Goal: Task Accomplishment & Management: Manage account settings

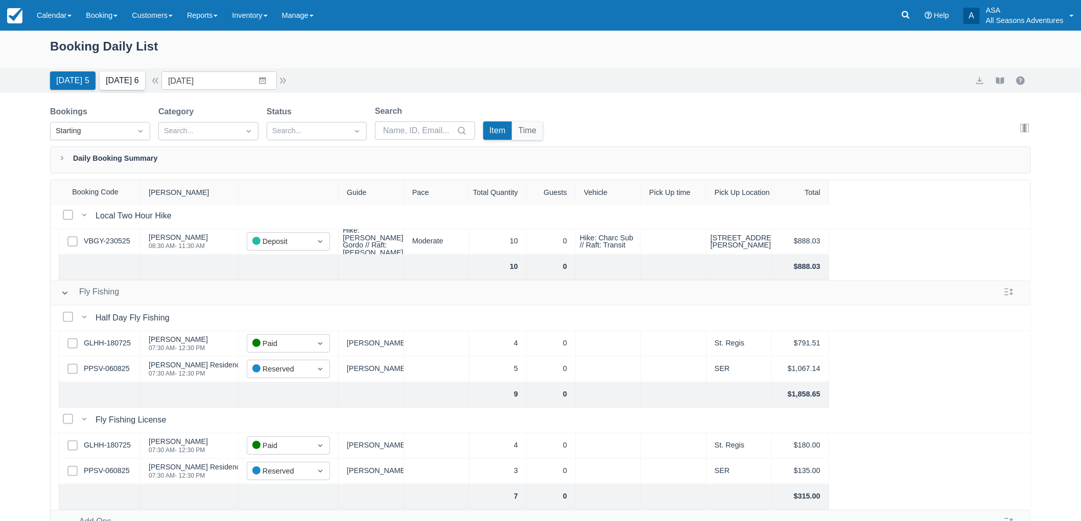
click at [141, 84] on button "Tomorrow 6" at bounding box center [122, 80] width 45 height 18
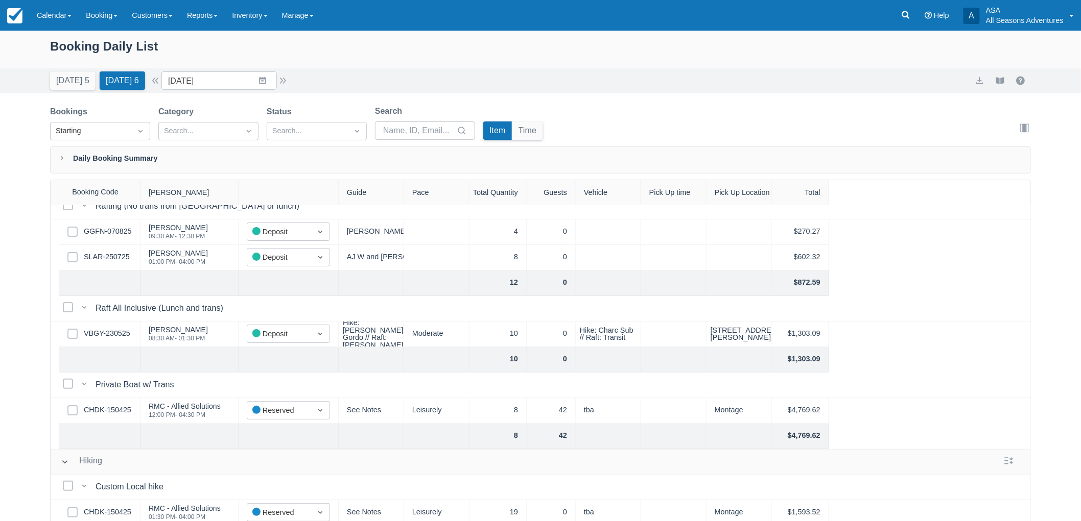
scroll to position [57, 0]
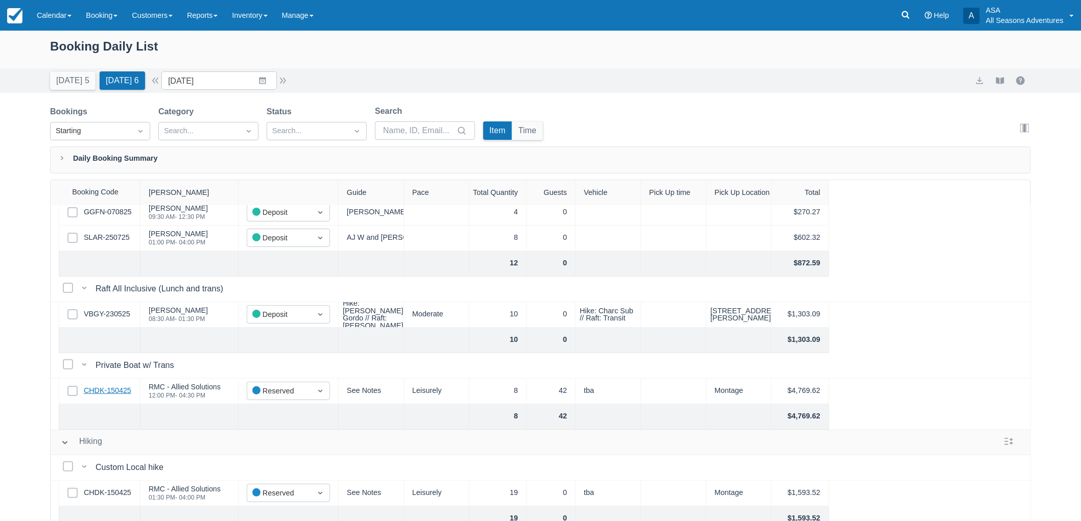
click at [114, 387] on link "CHDK-150425" at bounding box center [107, 391] width 47 height 11
click at [74, 80] on button "[DATE] 5" at bounding box center [72, 80] width 45 height 18
type input "[DATE]"
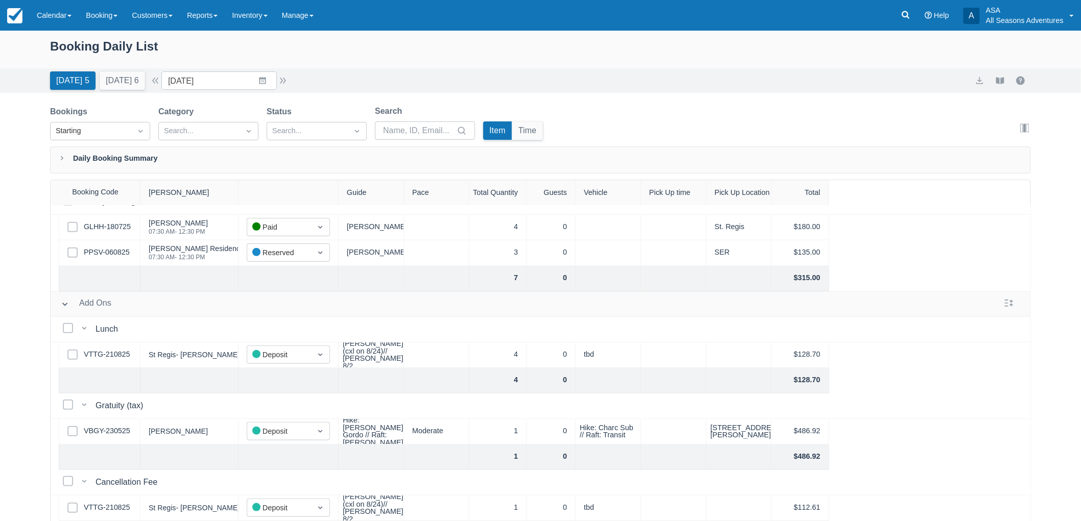
scroll to position [356, 0]
click at [127, 349] on link "VTTG-210825" at bounding box center [107, 354] width 46 height 11
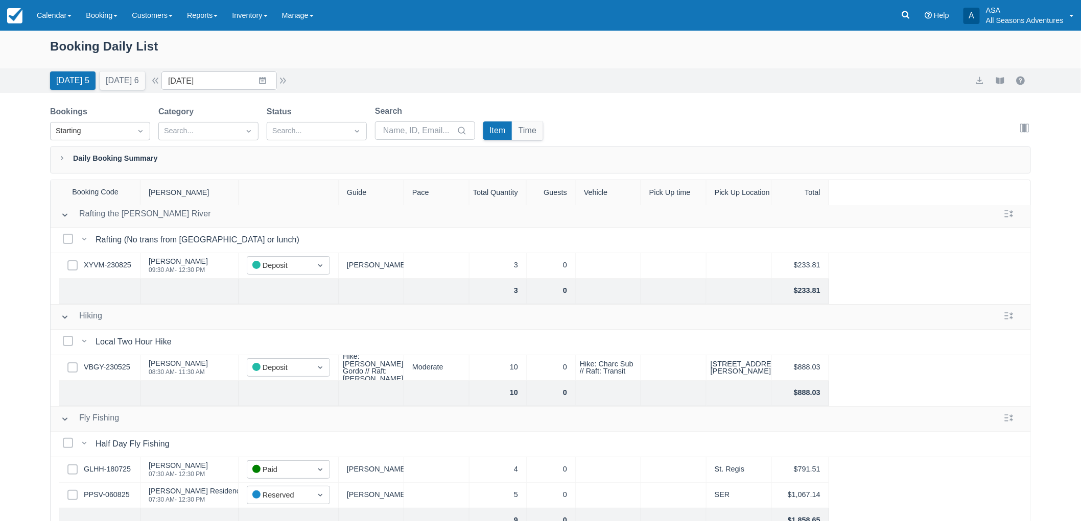
scroll to position [0, 0]
click at [907, 21] on link at bounding box center [905, 15] width 23 height 31
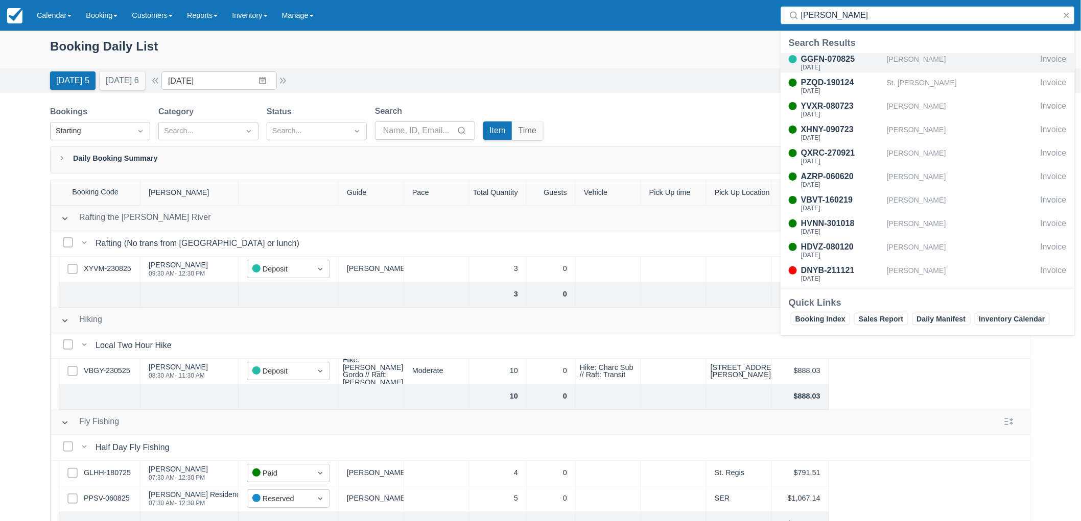
type input "huber"
click at [889, 54] on div "Adam Huber" at bounding box center [962, 62] width 150 height 19
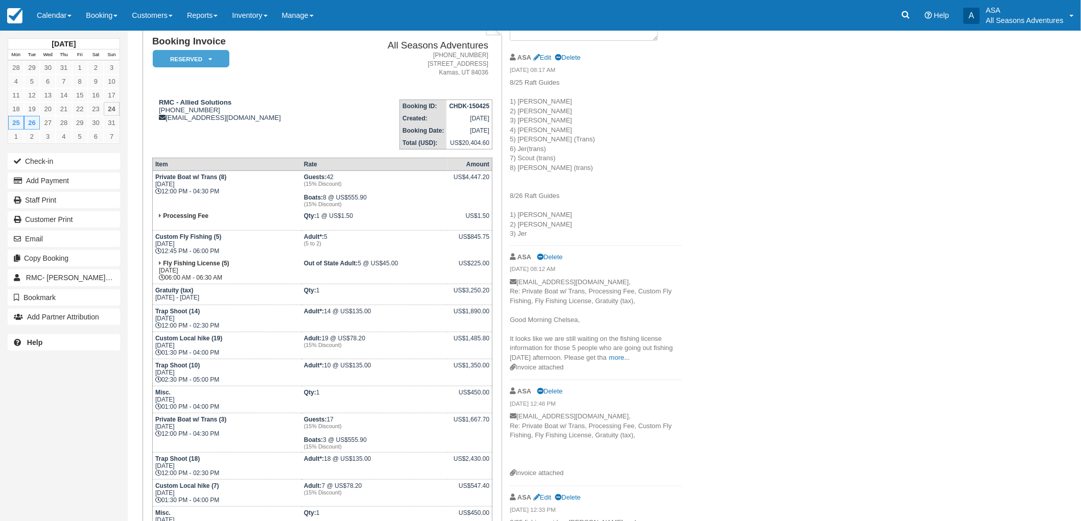
scroll to position [92, 0]
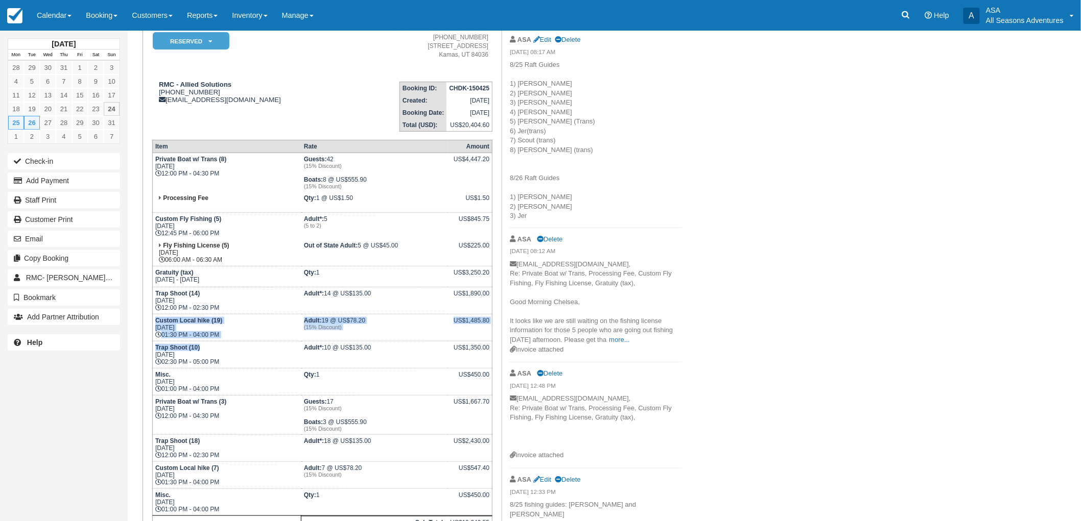
drag, startPoint x: 156, startPoint y: 316, endPoint x: 240, endPoint y: 341, distance: 87.6
click at [240, 341] on tbody "Private Boat w/ Trans (8) Mon Aug 25, 2025 12:00 PM - 04:30 PM Guests: 42 (15% …" at bounding box center [322, 381] width 340 height 457
click at [241, 330] on td "Custom Local hike (19) Mon Aug 25, 2025 01:30 PM - 04:00 PM" at bounding box center [226, 328] width 149 height 27
drag, startPoint x: 241, startPoint y: 330, endPoint x: 157, endPoint y: 314, distance: 85.3
click at [157, 315] on td "Custom Local hike (19) Mon Aug 25, 2025 01:30 PM - 04:00 PM" at bounding box center [226, 328] width 149 height 27
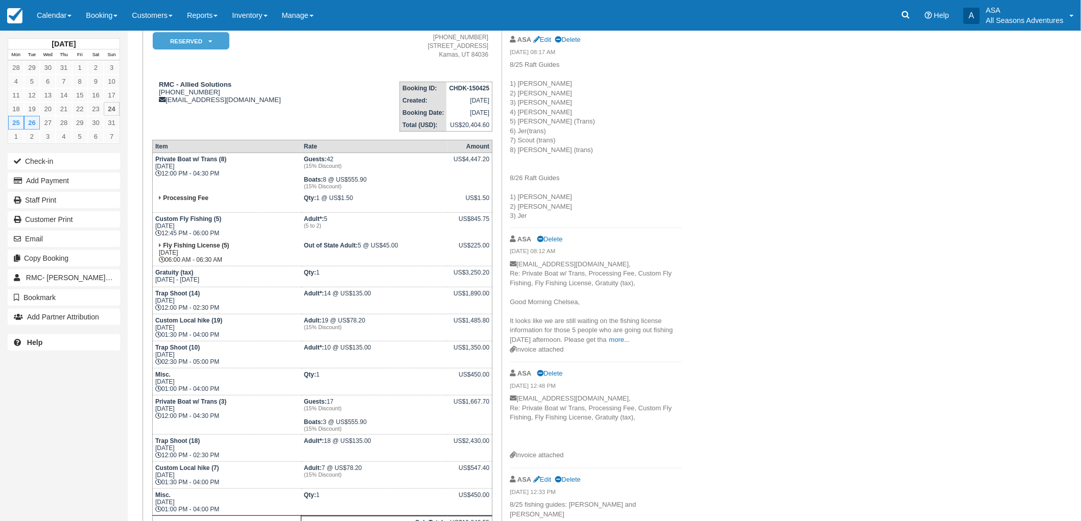
click at [157, 317] on strong "Custom Local hike (19)" at bounding box center [188, 320] width 67 height 7
drag, startPoint x: 155, startPoint y: 316, endPoint x: 237, endPoint y: 325, distance: 82.3
click at [237, 325] on td "Custom Local hike (19) Mon Aug 25, 2025 01:30 PM - 04:00 PM" at bounding box center [226, 328] width 149 height 27
click at [237, 327] on td "Custom Local hike (19) Mon Aug 25, 2025 01:30 PM - 04:00 PM" at bounding box center [226, 328] width 149 height 27
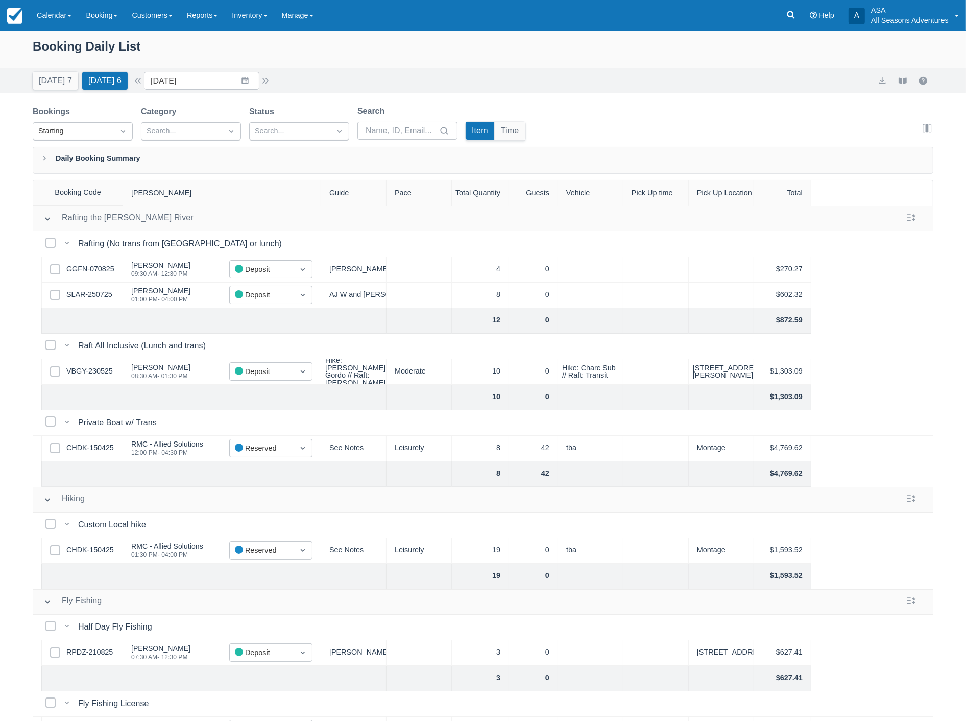
scroll to position [511, 0]
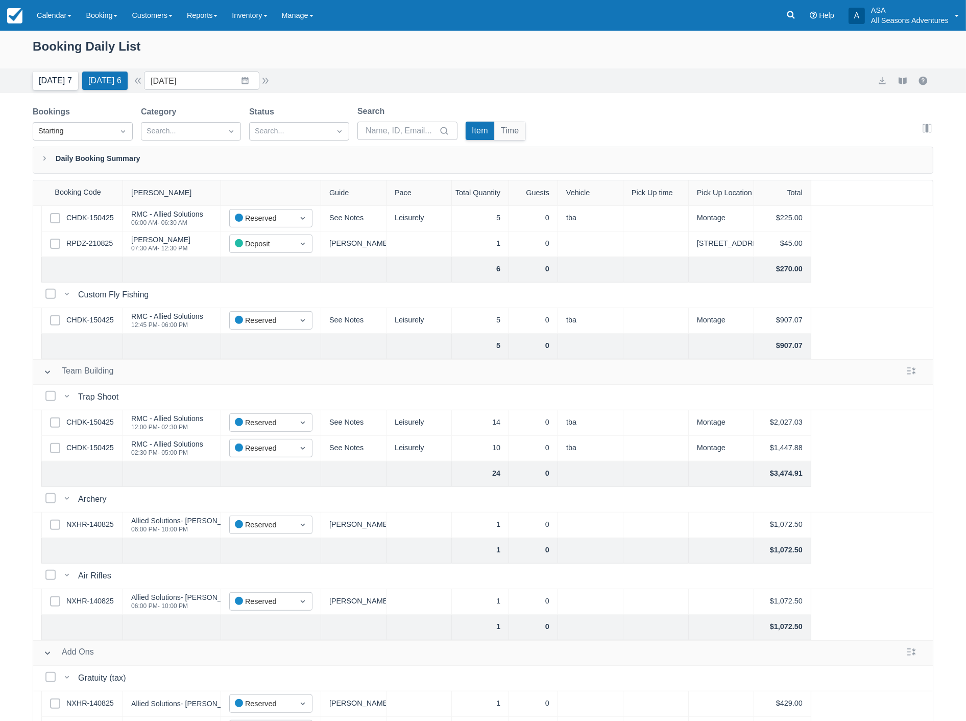
click at [59, 77] on button "Today 7" at bounding box center [55, 80] width 45 height 18
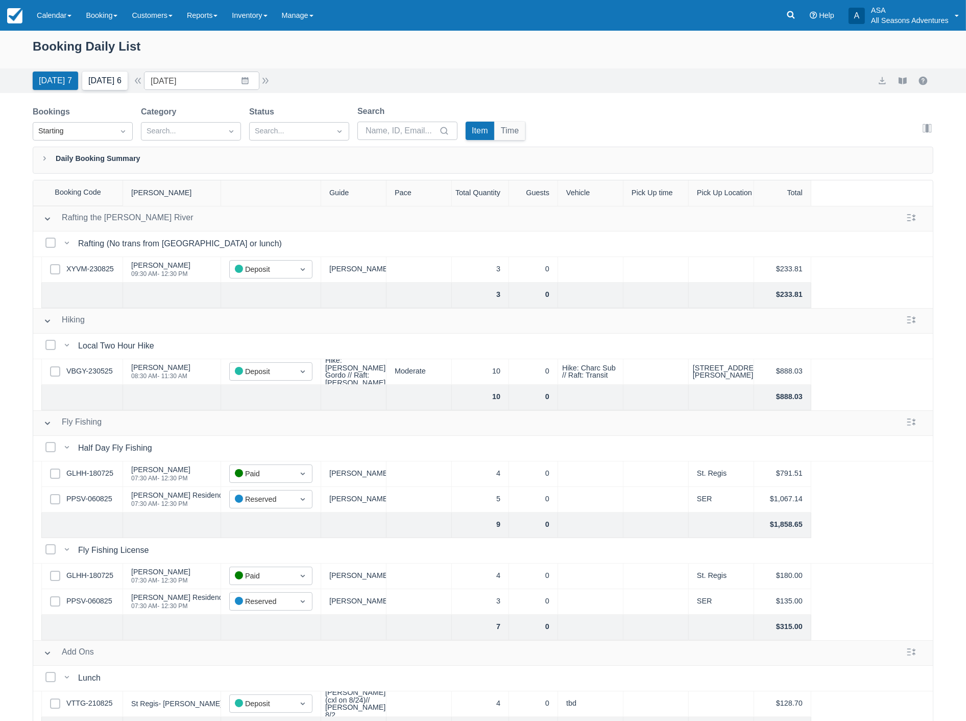
click at [93, 79] on button "Tomorrow 6" at bounding box center [104, 80] width 45 height 18
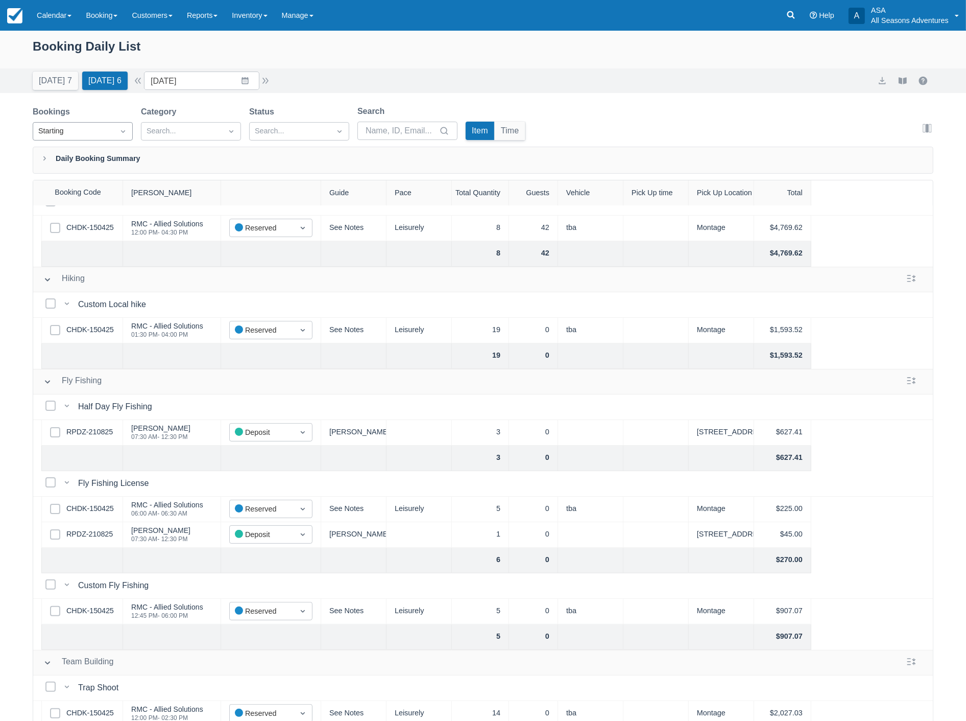
scroll to position [283, 0]
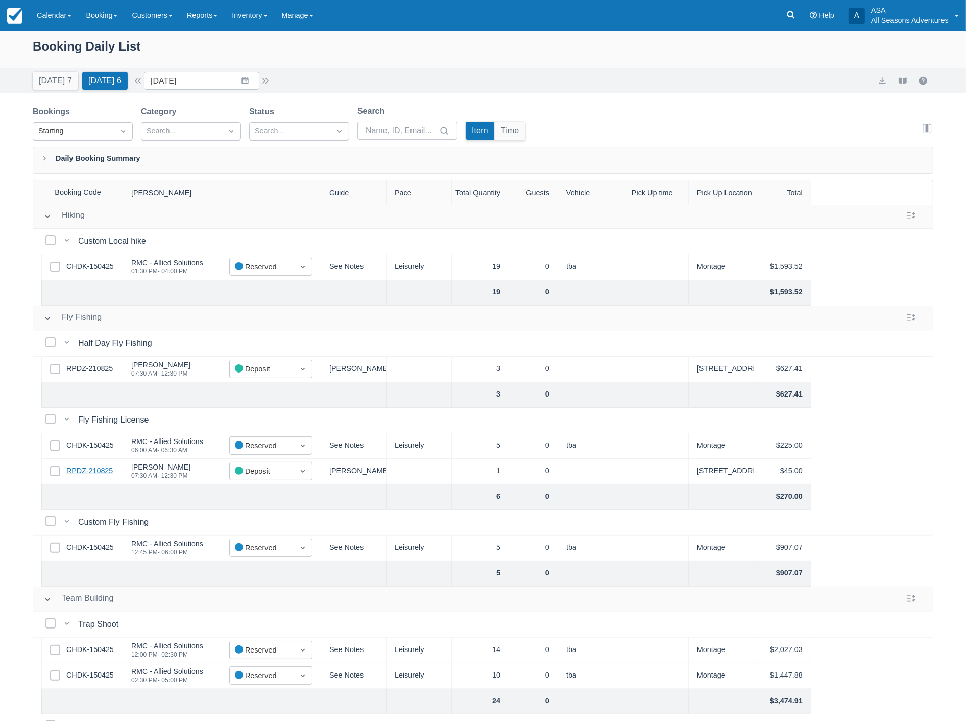
click at [90, 470] on link "RPDZ-210825" at bounding box center [89, 470] width 46 height 11
click at [202, 83] on input "08/25/25" at bounding box center [201, 80] width 115 height 18
click at [253, 239] on td "28" at bounding box center [245, 236] width 20 height 19
type input "08/28/25"
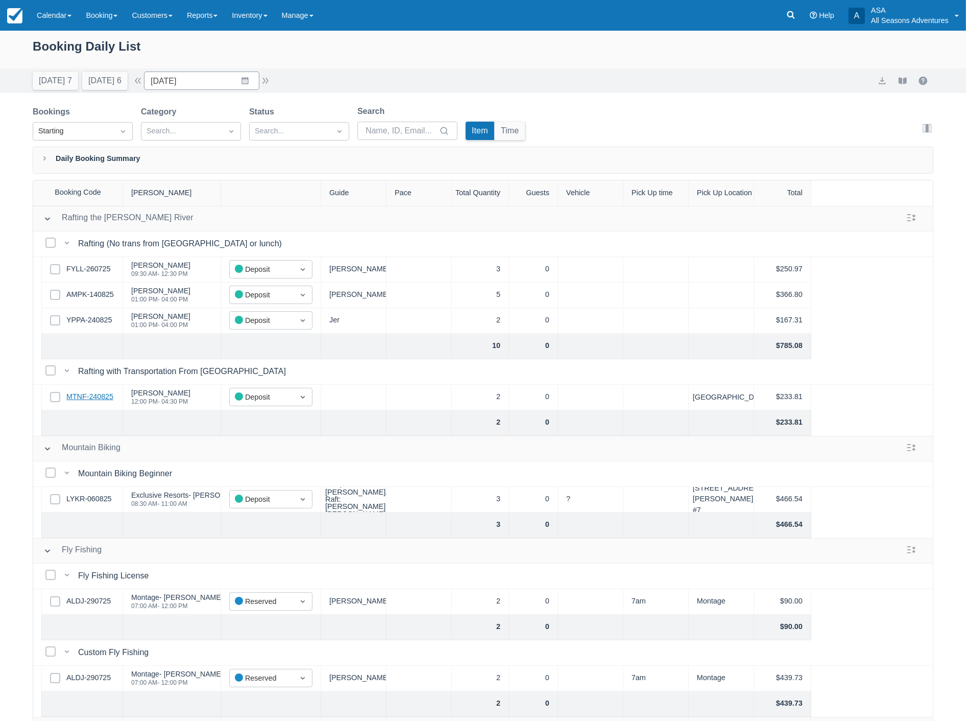
click at [87, 393] on link "MTNF-240825" at bounding box center [89, 396] width 47 height 11
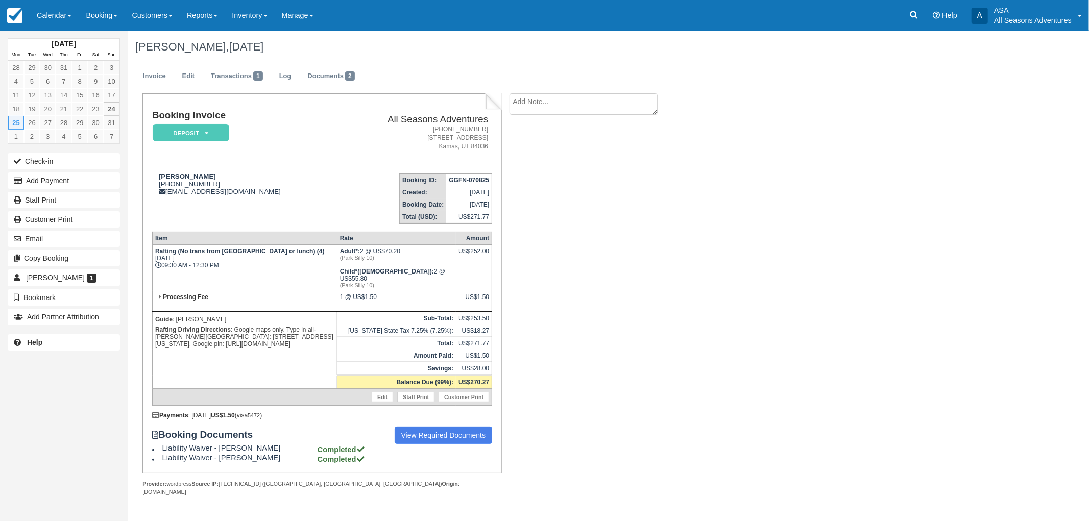
drag, startPoint x: 295, startPoint y: 341, endPoint x: 164, endPoint y: 264, distance: 151.8
click at [164, 264] on tbody "Rafting (No trans from [GEOGRAPHIC_DATA] or lunch) (4) [DATE] 09:30 AM - 12:30 …" at bounding box center [322, 325] width 340 height 161
click at [182, 274] on td "Rafting (No trans from Park City or lunch) (4) Mon Aug 25, 2025 09:30 AM - 12:3…" at bounding box center [244, 268] width 185 height 46
click at [161, 181] on div "Adam Huber 1 (732) 778-6063 adamshuber@gmail.com" at bounding box center [244, 184] width 184 height 23
drag, startPoint x: 284, startPoint y: 342, endPoint x: 145, endPoint y: 255, distance: 164.2
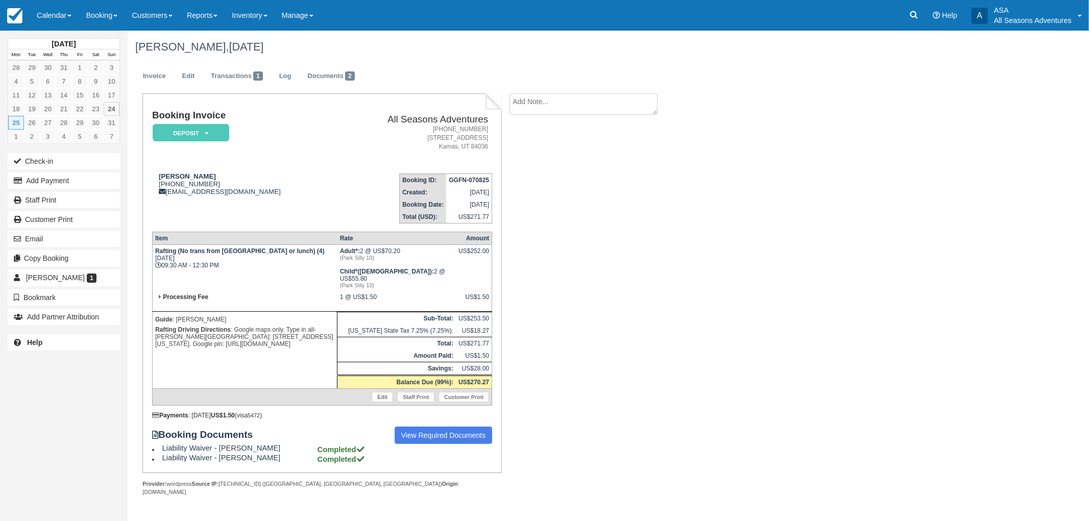
click at [145, 255] on div "Booking Invoice Deposit   Pending Reserved Paid Waiting Cancelled All Seasons A…" at bounding box center [321, 282] width 359 height 379
click at [154, 249] on td "Rafting (No trans from Park City or lunch) (4) Mon Aug 25, 2025 09:30 AM - 12:3…" at bounding box center [244, 268] width 185 height 46
drag, startPoint x: 154, startPoint y: 177, endPoint x: 273, endPoint y: 218, distance: 126.0
click at [273, 218] on td "Adam Huber 1 (732) 778-6063 adamshuber@gmail.com" at bounding box center [244, 194] width 184 height 58
click at [250, 197] on td "Adam Huber 1 (732) 778-6063 adamshuber@gmail.com" at bounding box center [244, 194] width 184 height 58
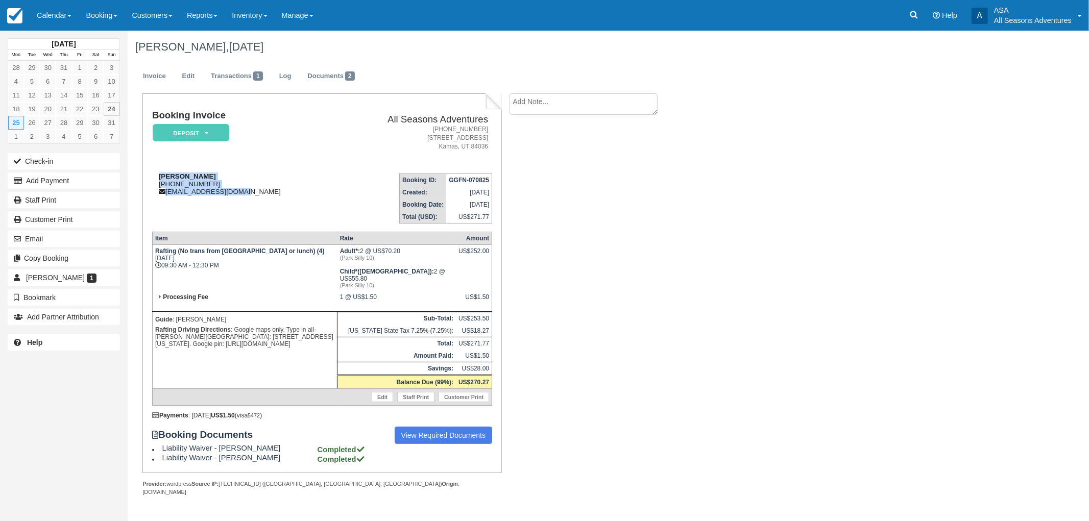
click at [231, 186] on div "Adam Huber 1 (732) 778-6063 adamshuber@gmail.com" at bounding box center [244, 184] width 184 height 23
drag, startPoint x: 222, startPoint y: 183, endPoint x: 164, endPoint y: 182, distance: 57.7
click at [164, 182] on div "Adam Huber 1 (732) 778-6063 adamshuber@gmail.com" at bounding box center [244, 184] width 184 height 23
copy div "(732) 778-6063"
click at [232, 232] on th "Item" at bounding box center [244, 238] width 185 height 13
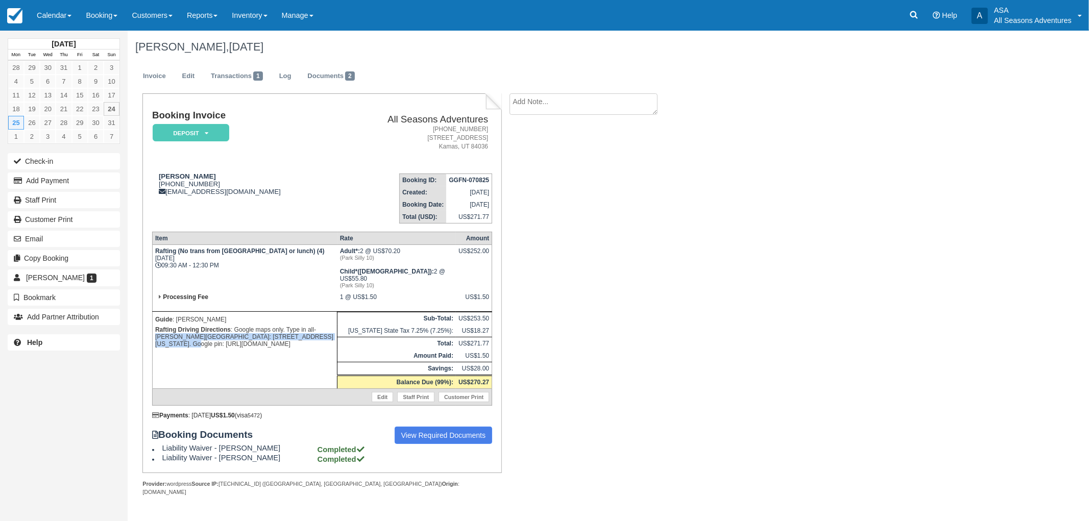
drag, startPoint x: 316, startPoint y: 325, endPoint x: 324, endPoint y: 333, distance: 11.2
click at [324, 333] on p "Rafting Driving Directions : Google maps only. Type in all-Weber Crossing Campg…" at bounding box center [244, 337] width 179 height 25
copy p "Weber Crossing Campground: 726 South Frontage Rd, Henefer, Utah"
click at [333, 354] on td "Guide : Shawn Rafting Driving Directions : Google maps only. Type in all-Weber …" at bounding box center [244, 350] width 185 height 77
drag, startPoint x: 299, startPoint y: 340, endPoint x: 329, endPoint y: 335, distance: 31.1
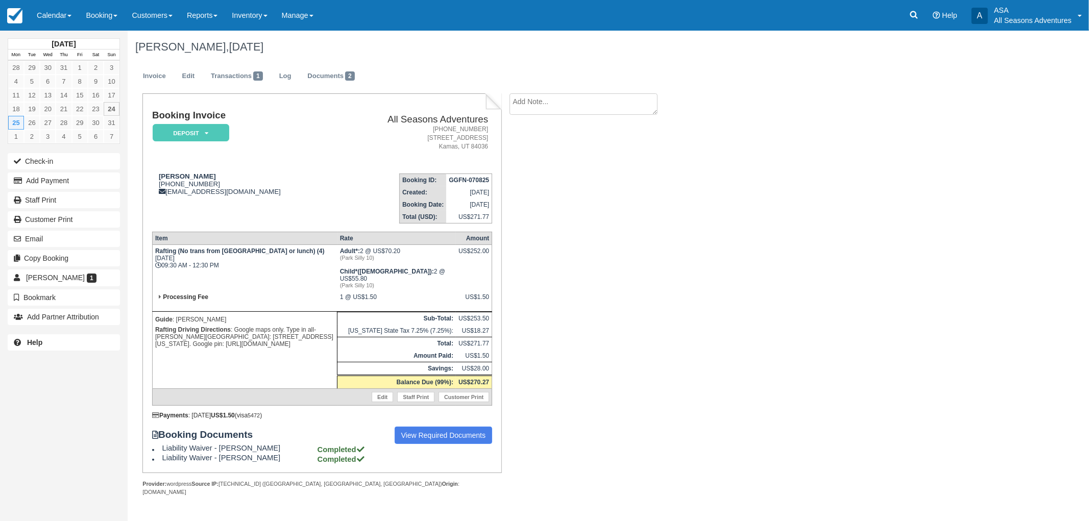
click at [329, 335] on p "Rafting Driving Directions : Google maps only. Type in all-Weber Crossing Campg…" at bounding box center [244, 337] width 179 height 25
copy p "Google pin: https://goo.gl/maps/SiDSGjmGdg24Urmv9"
click at [337, 369] on td "Guide : Shawn Rafting Driving Directions : Google maps only. Type in all-Weber …" at bounding box center [244, 350] width 185 height 77
click at [94, 7] on link "Booking" at bounding box center [102, 15] width 46 height 31
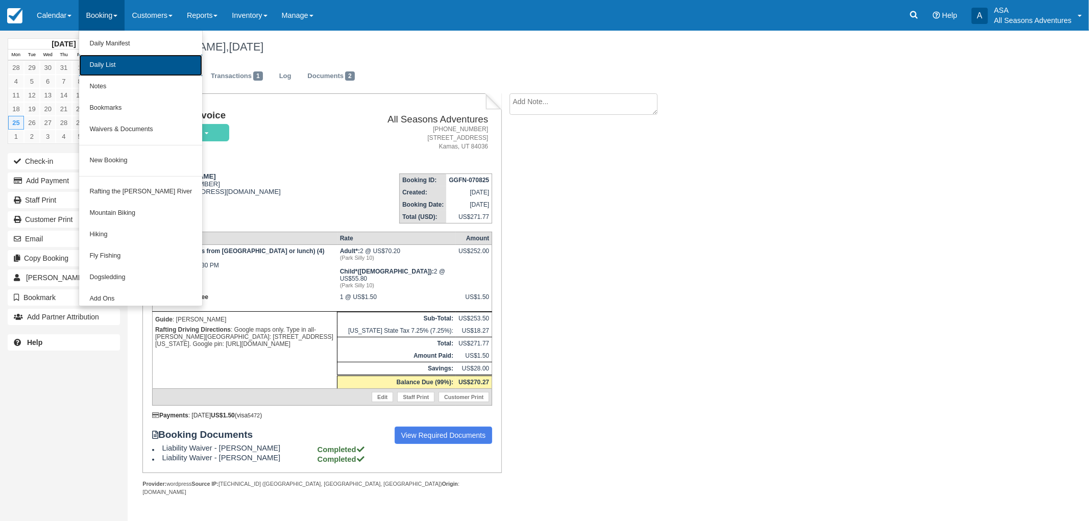
click at [111, 59] on link "Daily List" at bounding box center [140, 65] width 123 height 21
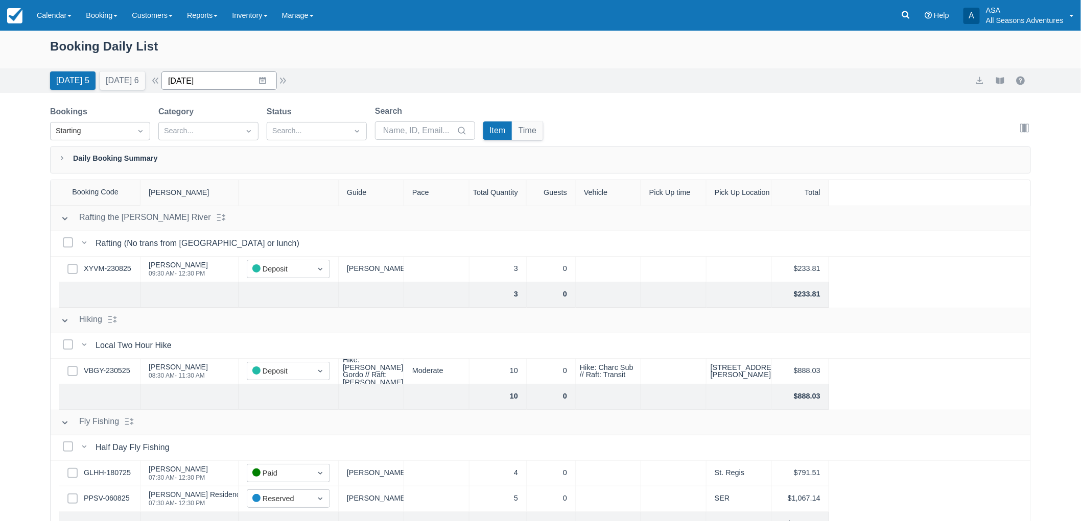
drag, startPoint x: 264, startPoint y: 89, endPoint x: 262, endPoint y: 82, distance: 7.7
click at [262, 82] on input "[DATE]" at bounding box center [218, 80] width 115 height 18
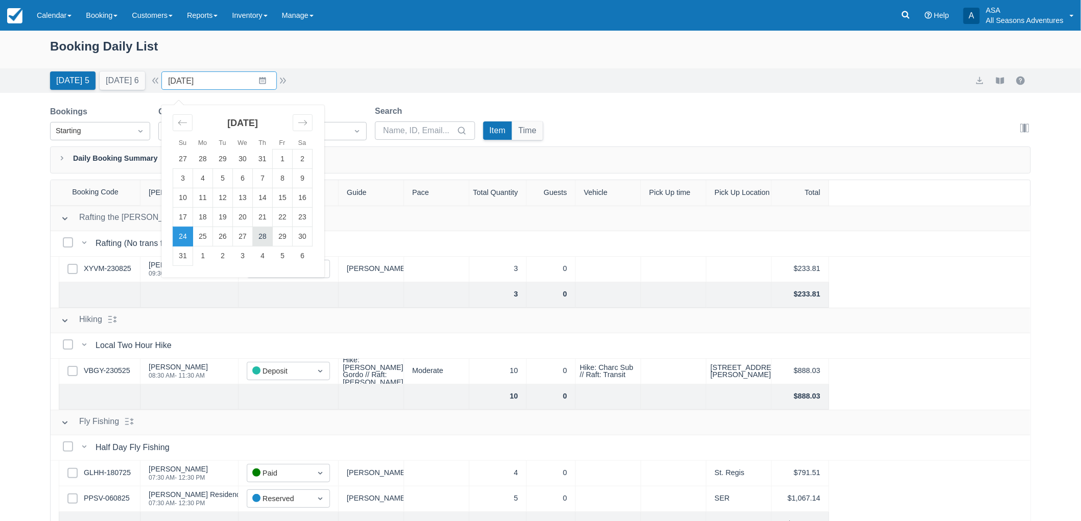
click at [270, 233] on td "28" at bounding box center [263, 236] width 20 height 19
type input "[DATE]"
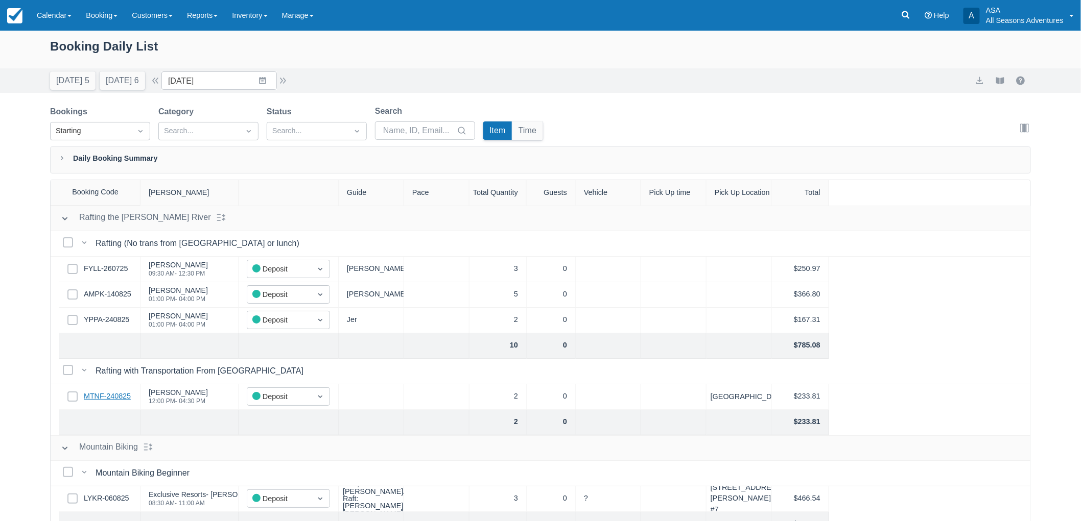
click at [125, 396] on link "MTNF-240825" at bounding box center [107, 396] width 47 height 11
click at [269, 88] on input "[DATE]" at bounding box center [218, 80] width 115 height 18
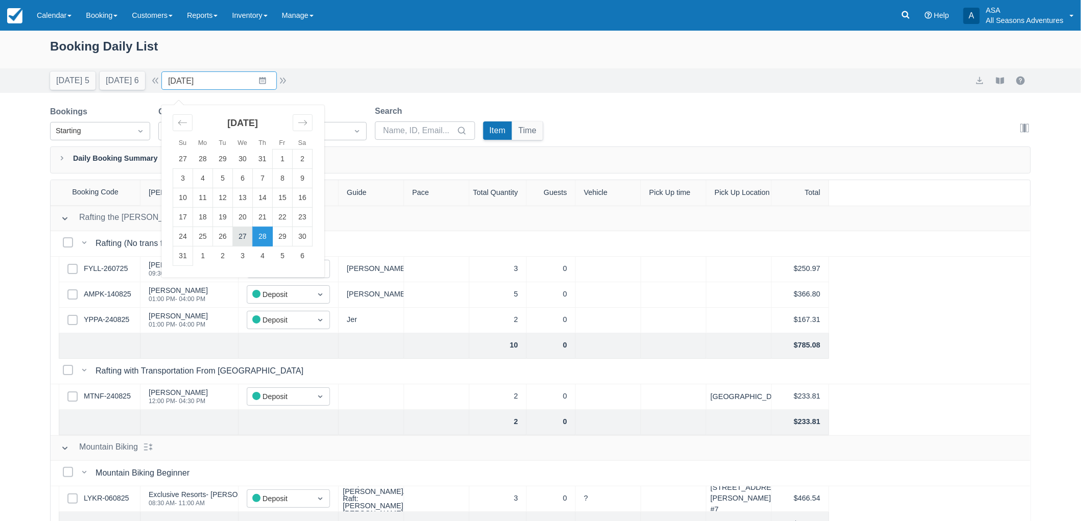
click at [249, 236] on td "27" at bounding box center [243, 236] width 20 height 19
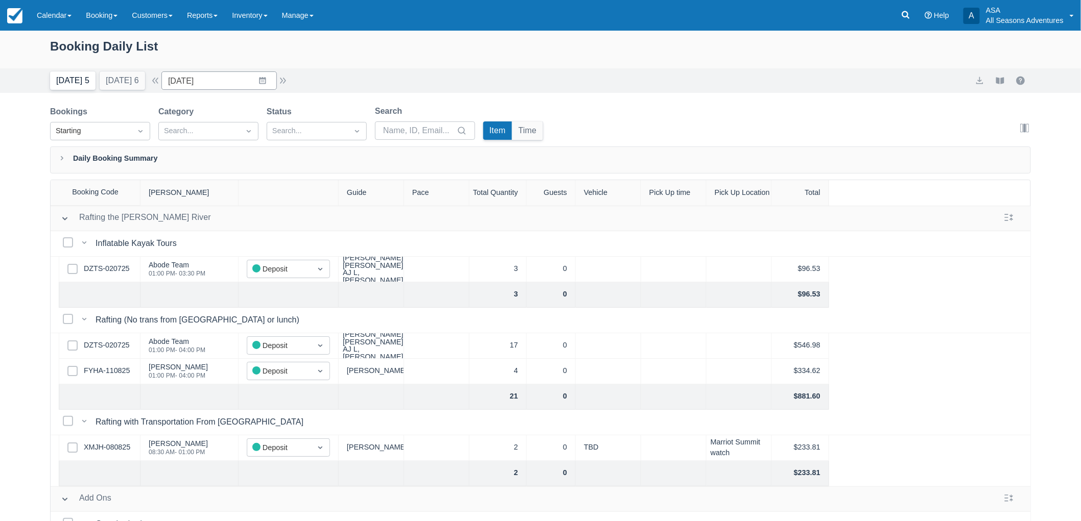
click at [78, 80] on button "[DATE] 5" at bounding box center [72, 80] width 45 height 18
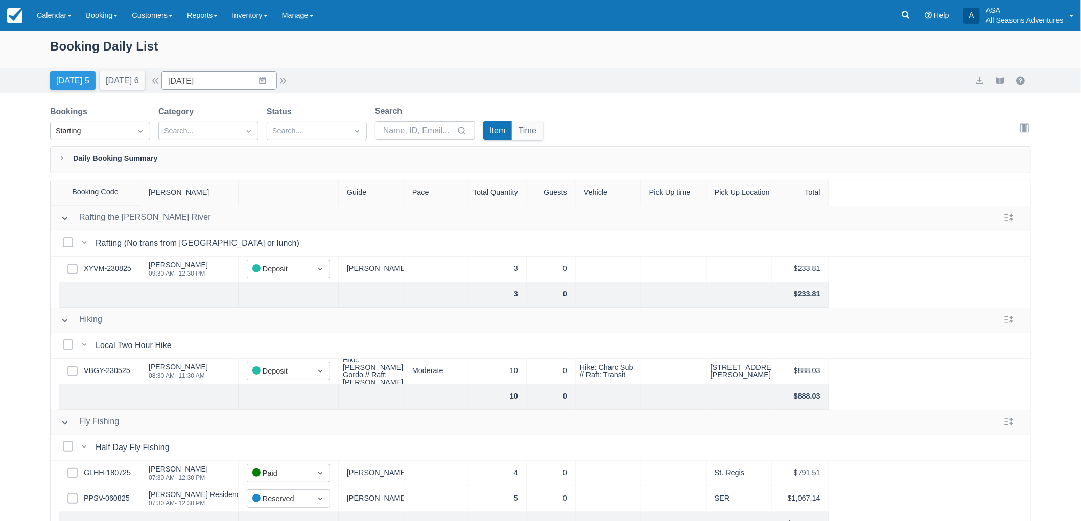
click at [80, 83] on button "[DATE] 5" at bounding box center [72, 80] width 45 height 18
click at [134, 83] on button "[DATE] 6" at bounding box center [122, 80] width 45 height 18
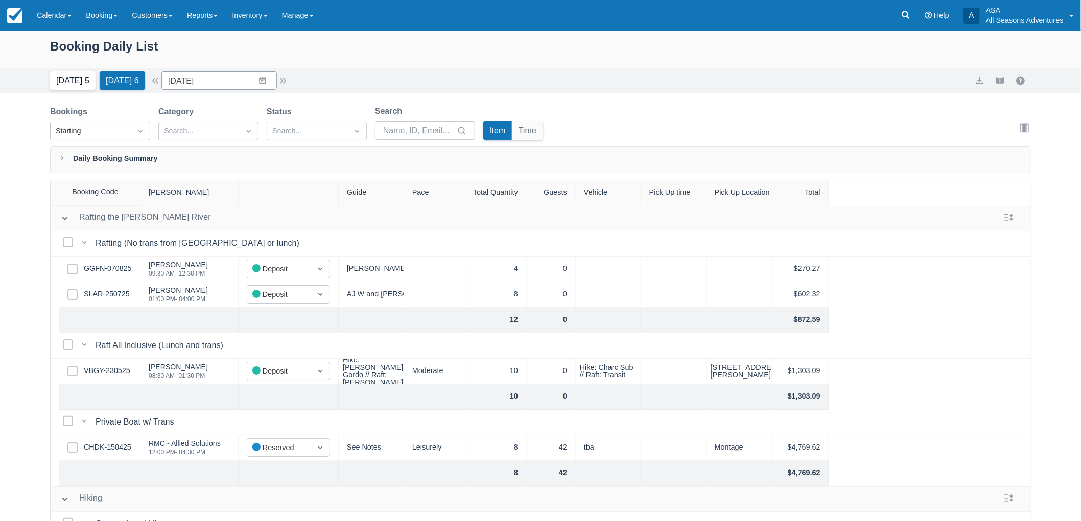
click at [82, 83] on button "[DATE] 5" at bounding box center [72, 80] width 45 height 18
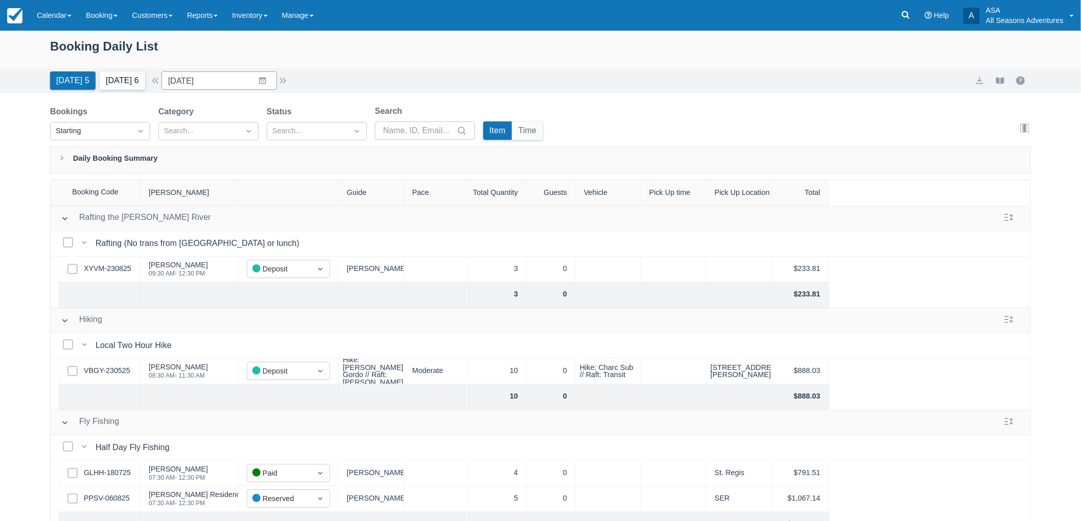
click at [125, 79] on button "[DATE] 6" at bounding box center [122, 80] width 45 height 18
type input "08/25/25"
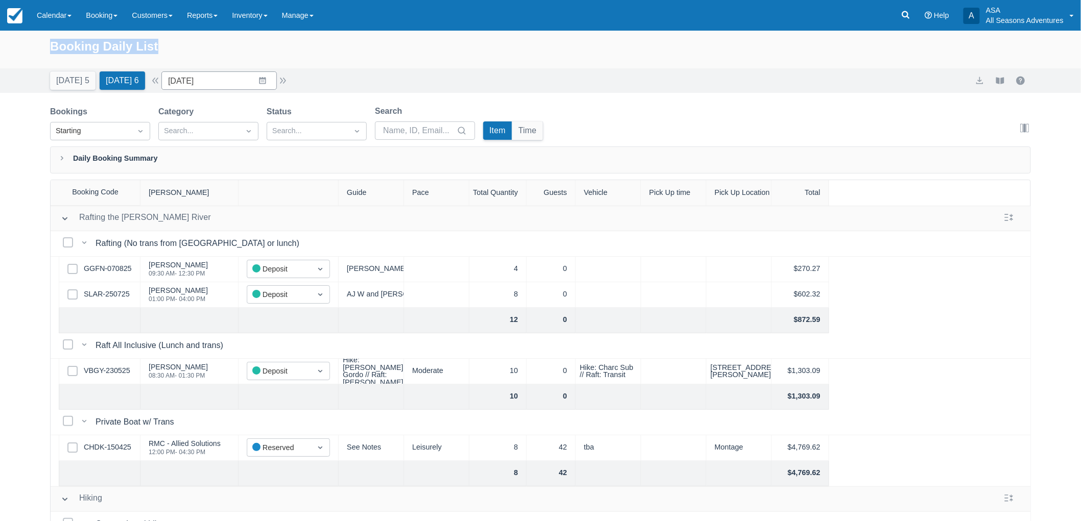
drag, startPoint x: 49, startPoint y: 43, endPoint x: 187, endPoint y: 52, distance: 138.7
click at [187, 52] on div "Booking Daily List" at bounding box center [540, 50] width 1081 height 38
click at [188, 50] on div "Booking Daily List" at bounding box center [540, 52] width 981 height 30
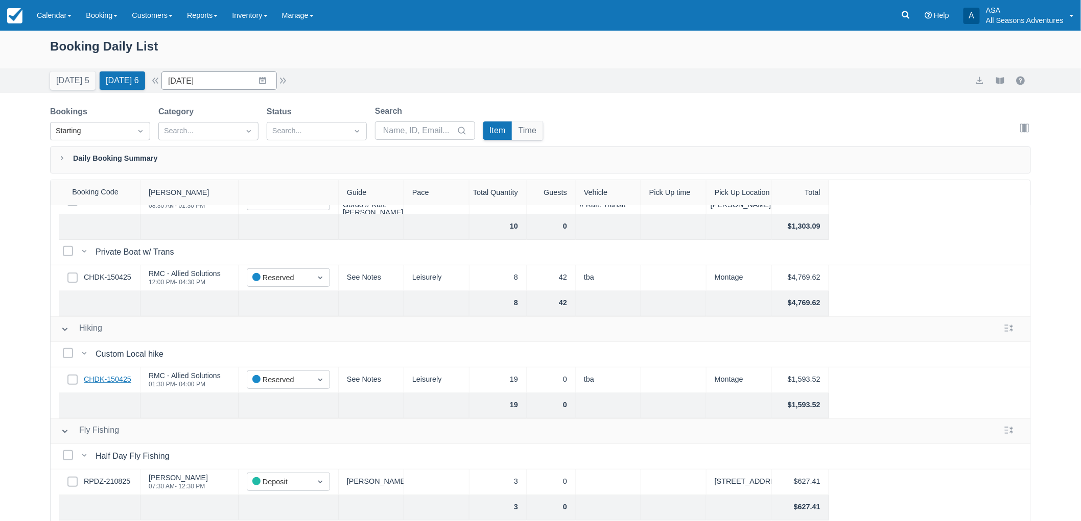
click at [122, 378] on link "CHDK-150425" at bounding box center [107, 379] width 47 height 11
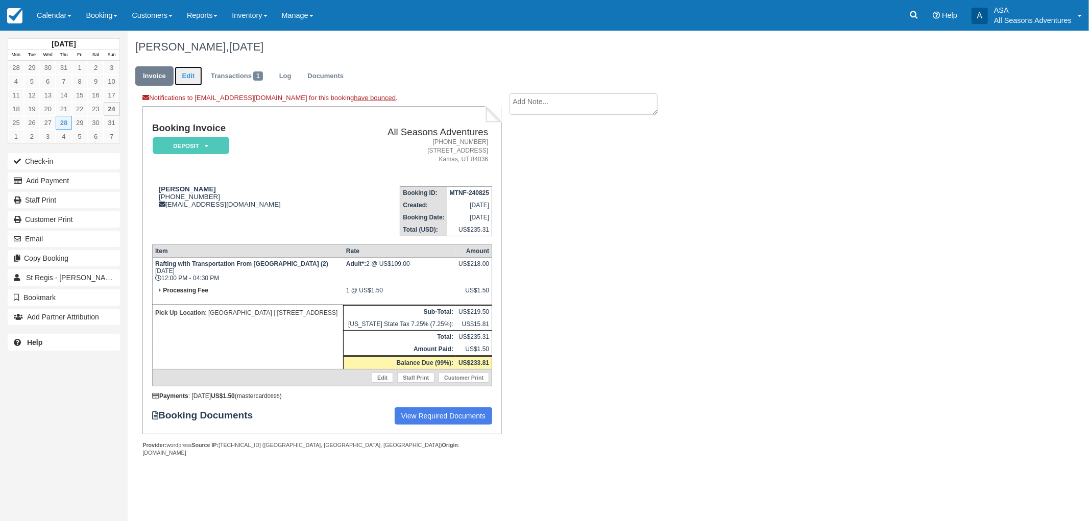
click at [185, 80] on link "Edit" at bounding box center [189, 76] width 28 height 20
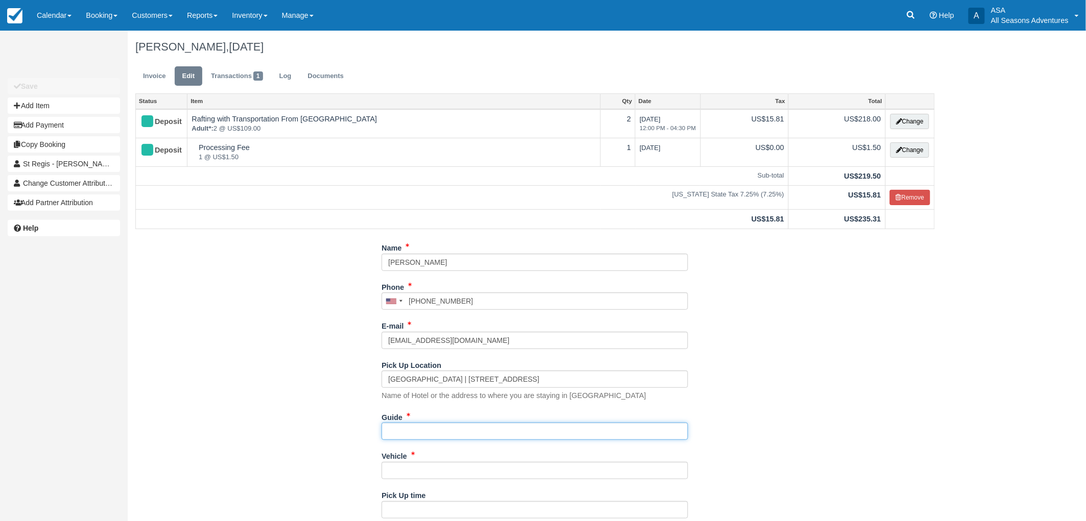
click at [440, 428] on input "Guide" at bounding box center [534, 431] width 306 height 17
type input "Jer"
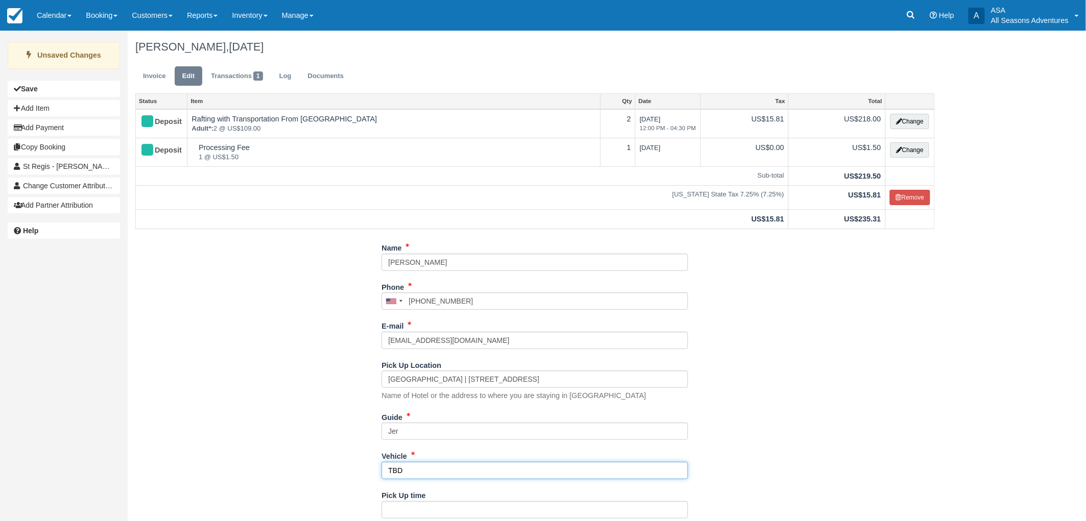
type input "TBD"
click at [349, 431] on div "Name Natalie Phone United States +1 Canada +1 United Kingdom +44 Afghanistan (‫…" at bounding box center [535, 402] width 815 height 325
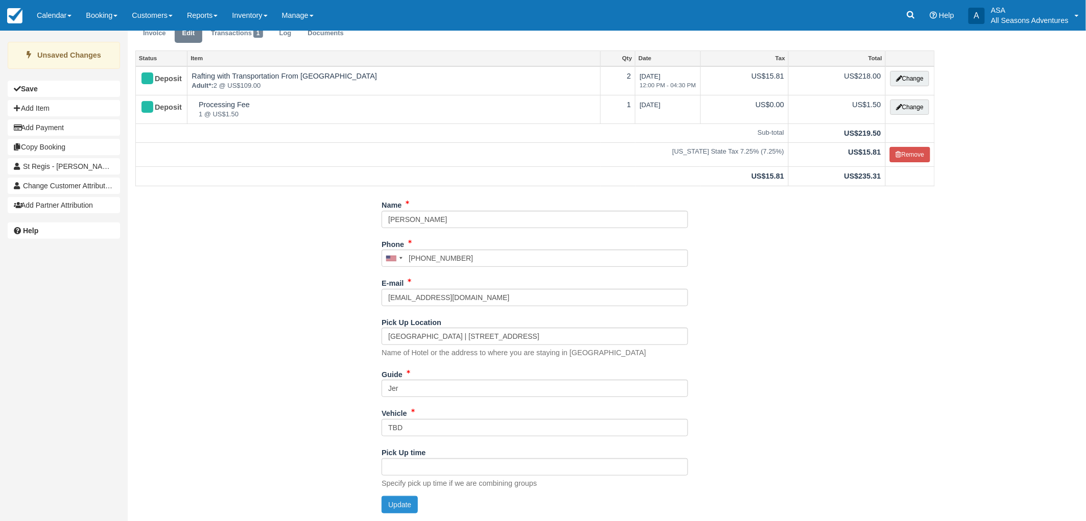
click at [390, 496] on button "Update" at bounding box center [399, 504] width 36 height 17
type input "+19142621272"
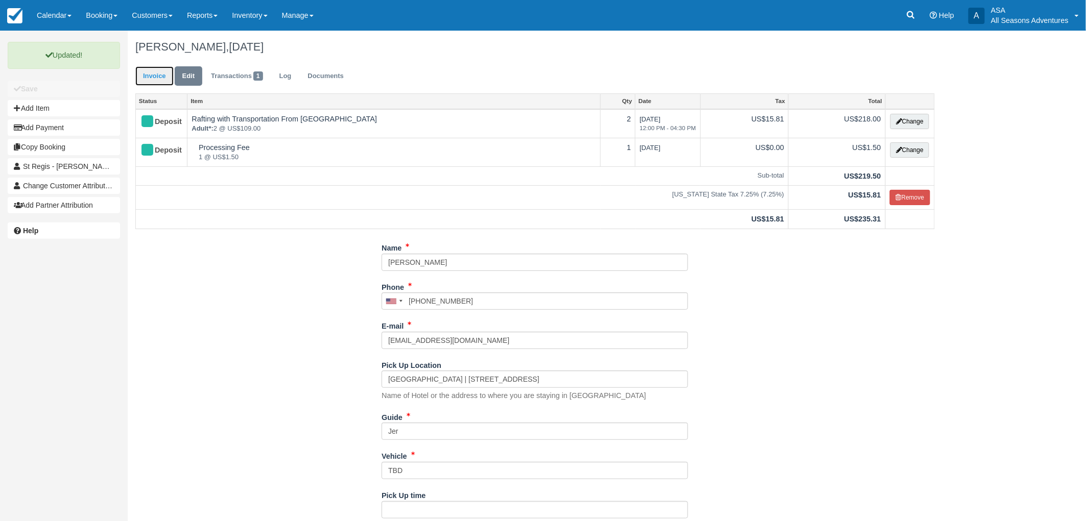
click at [154, 67] on link "Invoice" at bounding box center [154, 76] width 38 height 20
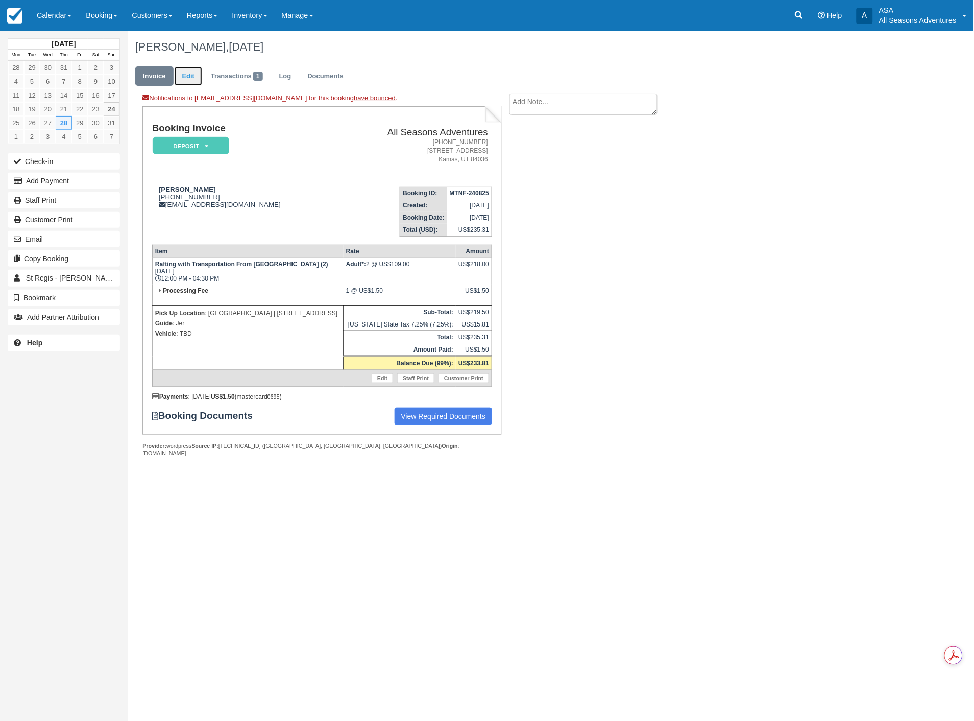
click at [187, 74] on link "Edit" at bounding box center [189, 76] width 28 height 20
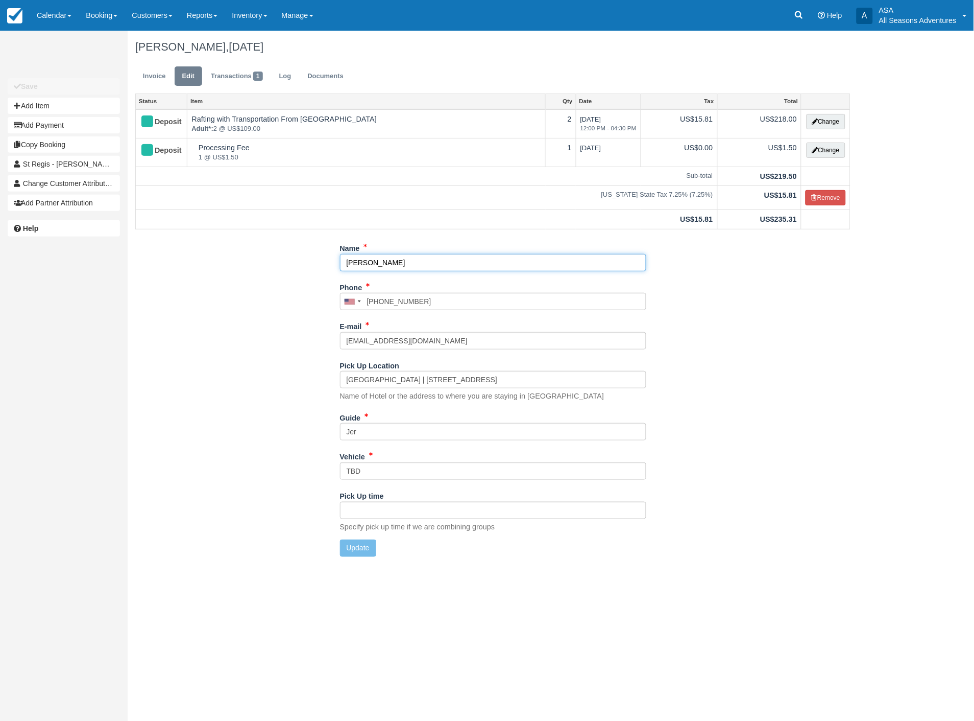
click at [386, 264] on input "[PERSON_NAME]" at bounding box center [493, 262] width 306 height 17
click at [373, 258] on input "Natalie frieder" at bounding box center [493, 262] width 306 height 17
type input "[PERSON_NAME]"
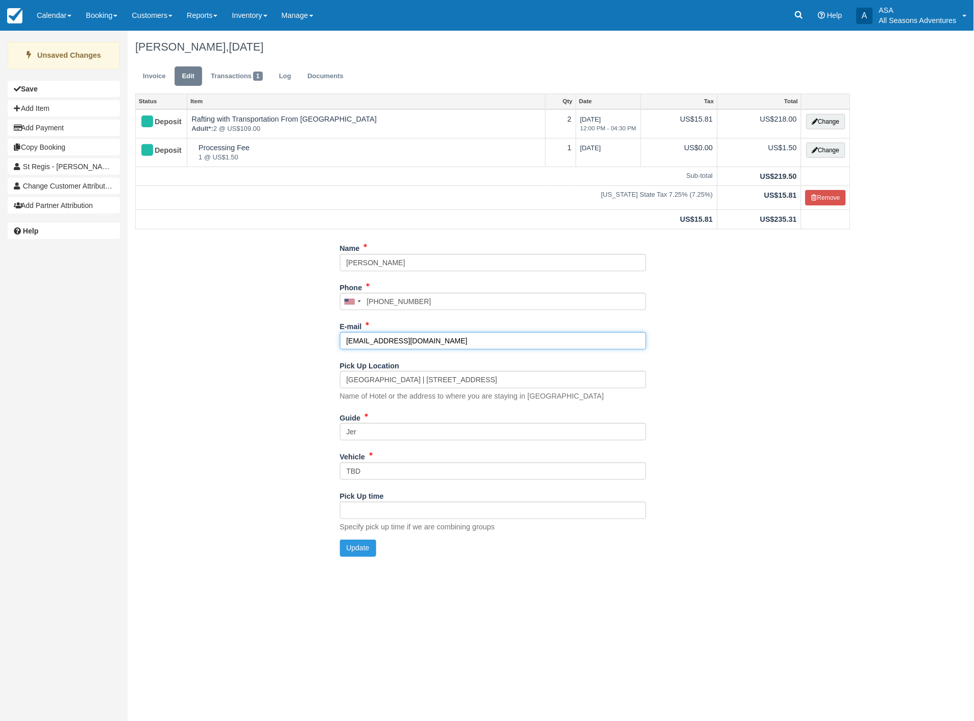
drag, startPoint x: 497, startPoint y: 339, endPoint x: 198, endPoint y: 339, distance: 298.7
click at [198, 339] on div "Name Natalie Frieder Phone United States +1 Canada +1 United Kingdom +44 Afghan…" at bounding box center [493, 402] width 731 height 325
click at [404, 342] on input "kinzie.mason@st.regis.com" at bounding box center [493, 340] width 306 height 17
type input "[EMAIL_ADDRESS][PERSON_NAME][DOMAIN_NAME]"
click at [365, 548] on button "Update" at bounding box center [358, 547] width 36 height 17
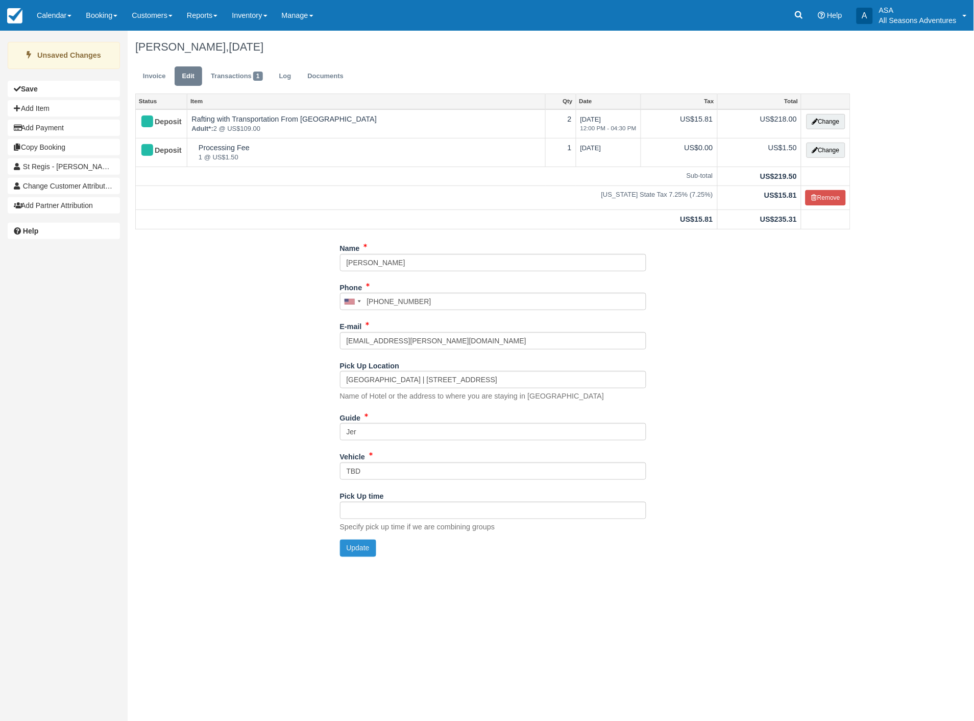
type input "+19142621272"
click at [161, 70] on link "Invoice" at bounding box center [154, 76] width 38 height 20
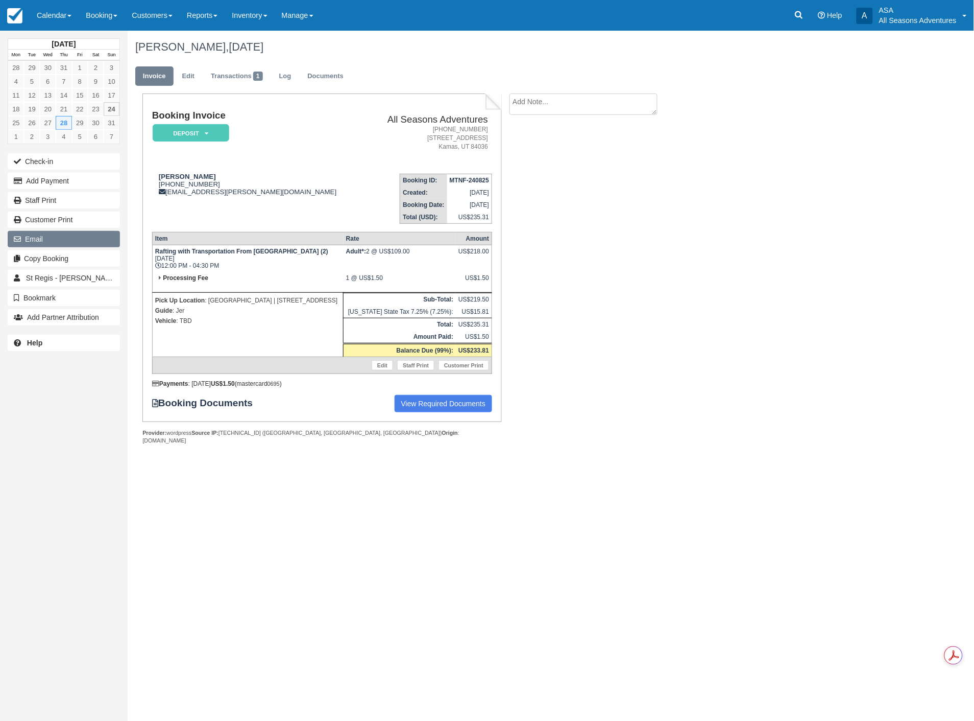
click at [37, 238] on button "Email" at bounding box center [64, 239] width 112 height 16
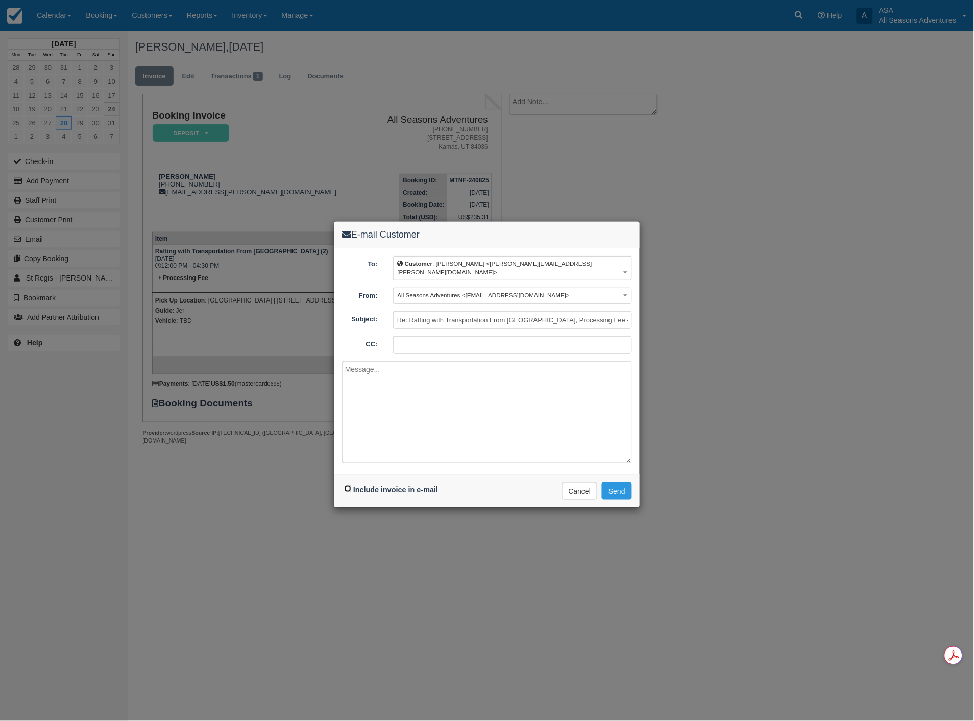
click at [348, 485] on input "Include invoice in e-mail" at bounding box center [348, 488] width 7 height 7
checkbox input "true"
click at [616, 483] on button "Send" at bounding box center [617, 490] width 30 height 17
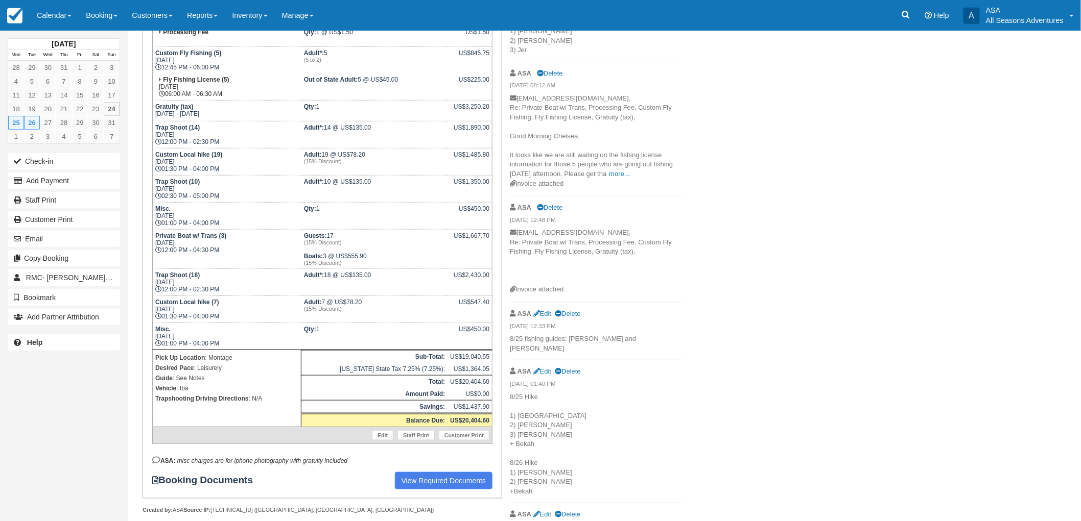
scroll to position [283, 0]
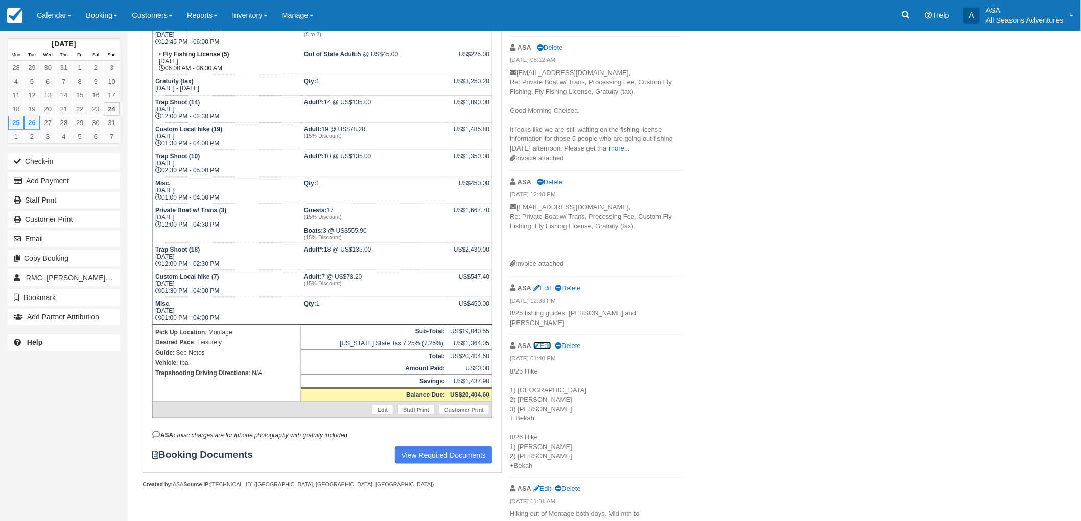
click at [548, 342] on link "Edit" at bounding box center [542, 346] width 18 height 8
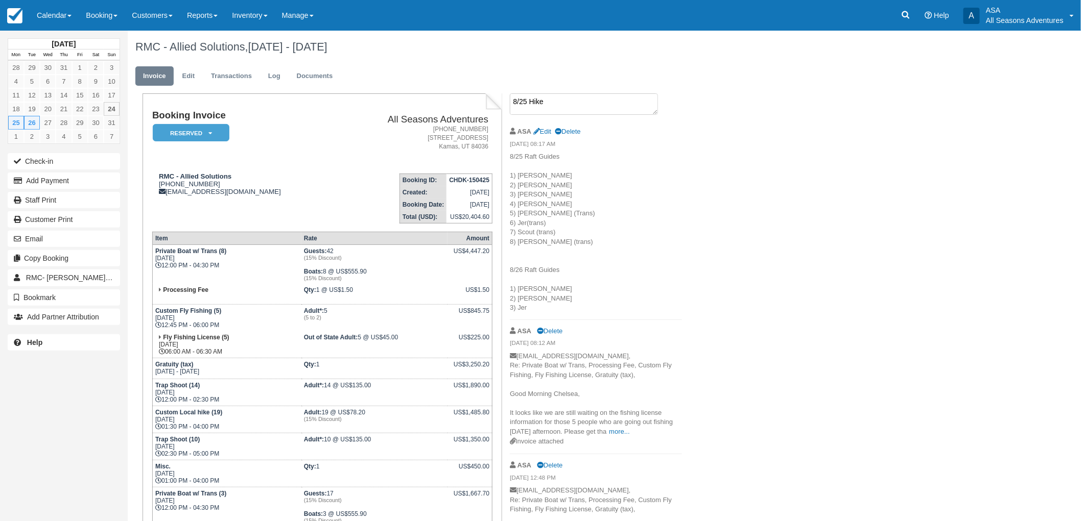
scroll to position [61, 0]
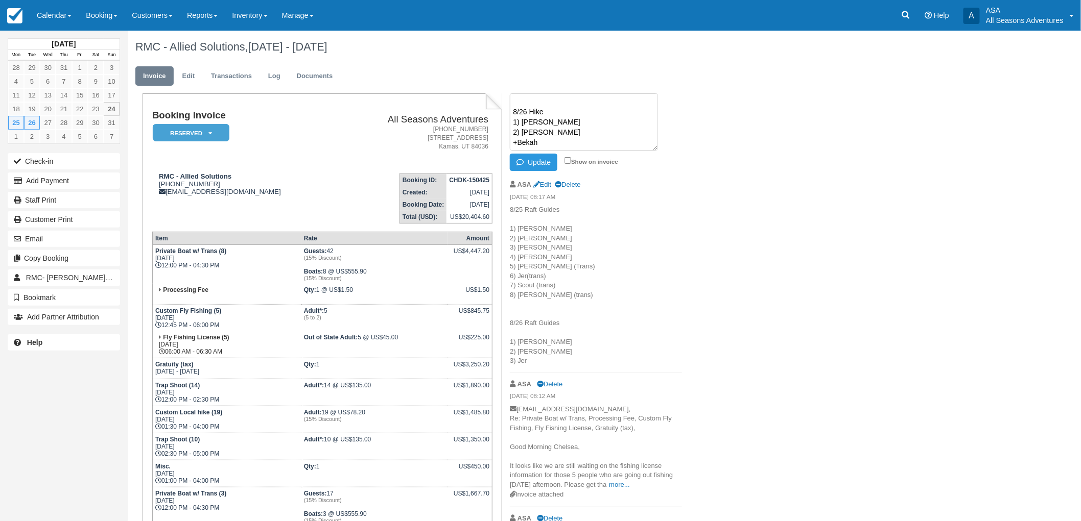
click at [549, 123] on textarea "8/25 Hike 1) Devon 2) Noah 3) [PERSON_NAME] + Bekah 8/26 Hike 1) [PERSON_NAME] …" at bounding box center [584, 121] width 148 height 57
click at [555, 115] on textarea "8/25 Hike 1) Devon 2) Noah 3) [PERSON_NAME] + Bekah 8/26 Hike 1) [PERSON_NAME] …" at bounding box center [584, 121] width 148 height 57
type textarea "8/25 Hike 1) [PERSON_NAME] 2) [PERSON_NAME] 3) [PERSON_NAME] + Bekah 8/26 Hike …"
click at [542, 168] on button "Update" at bounding box center [533, 162] width 47 height 17
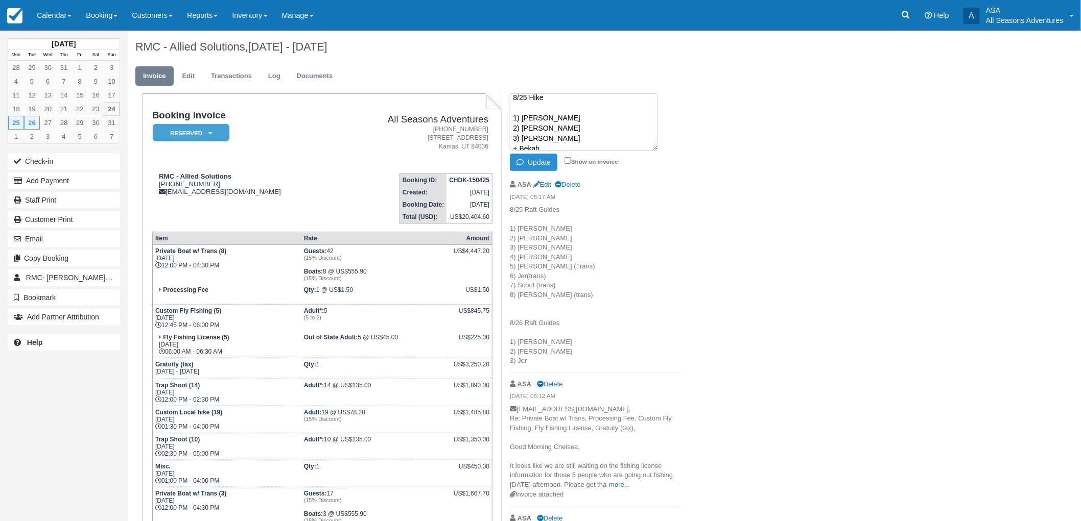
scroll to position [0, 0]
